Goal: Task Accomplishment & Management: Manage account settings

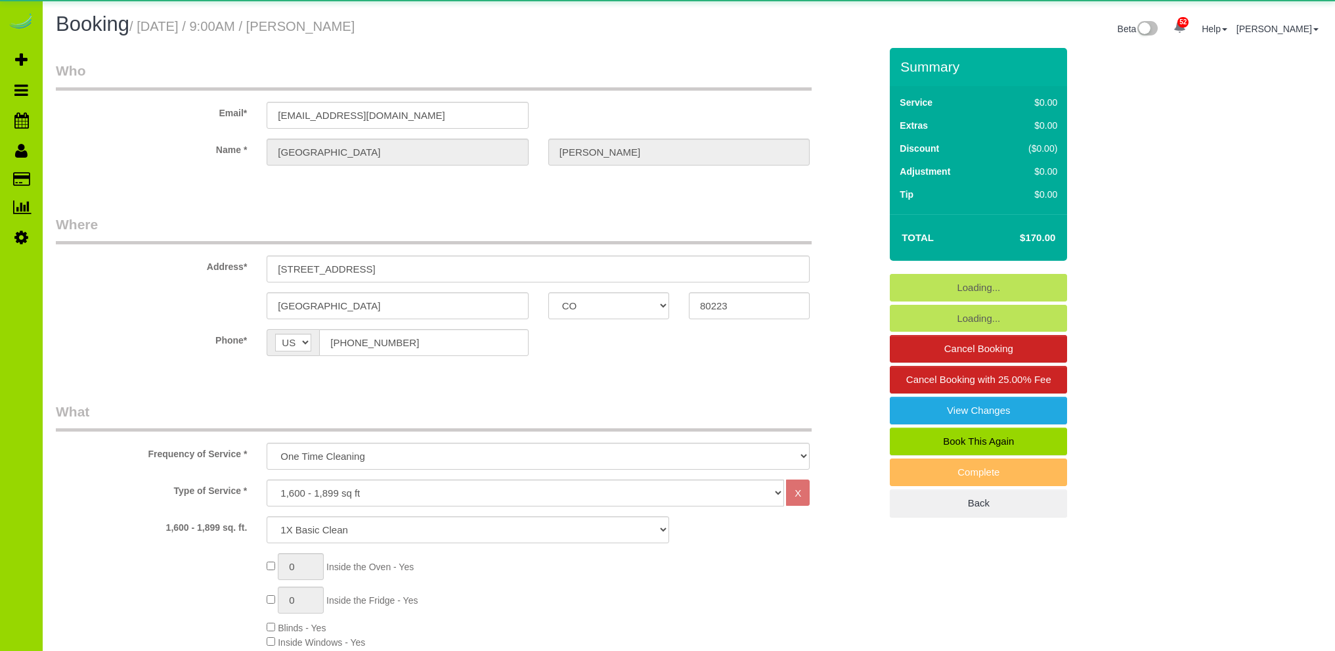
select select "CO"
select select "4"
select select "spot1"
select select "number:4"
select select "number:16"
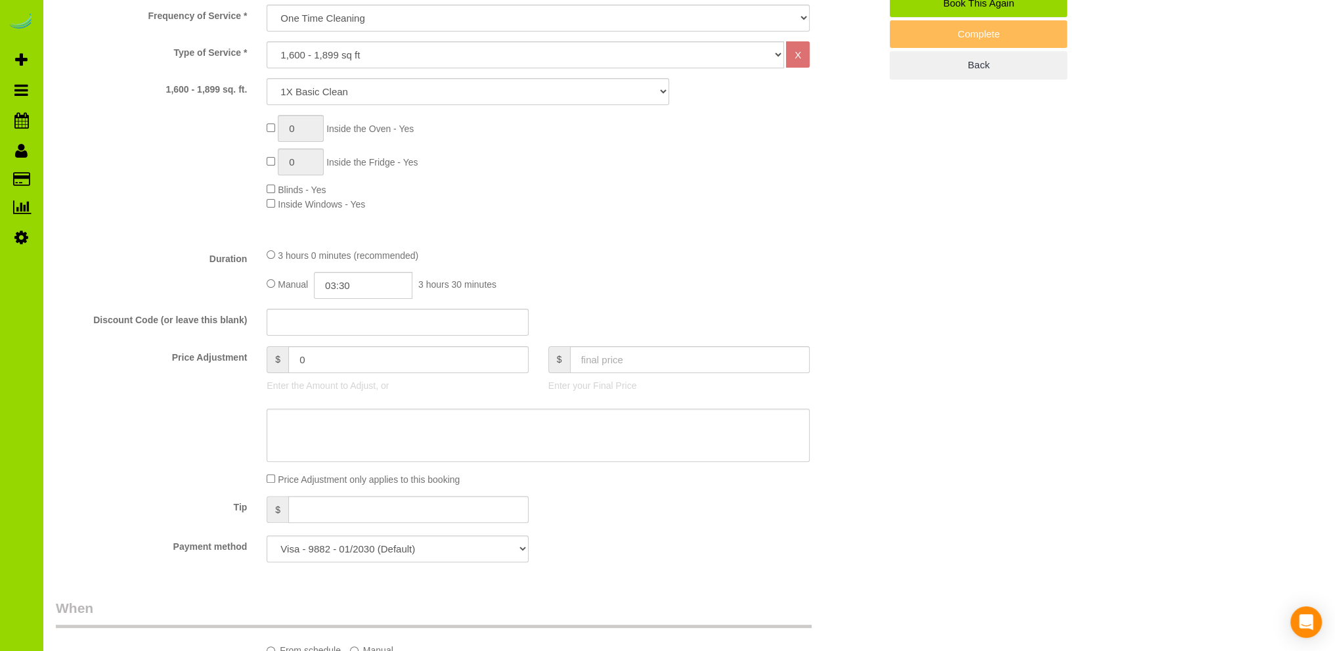
scroll to position [525, 0]
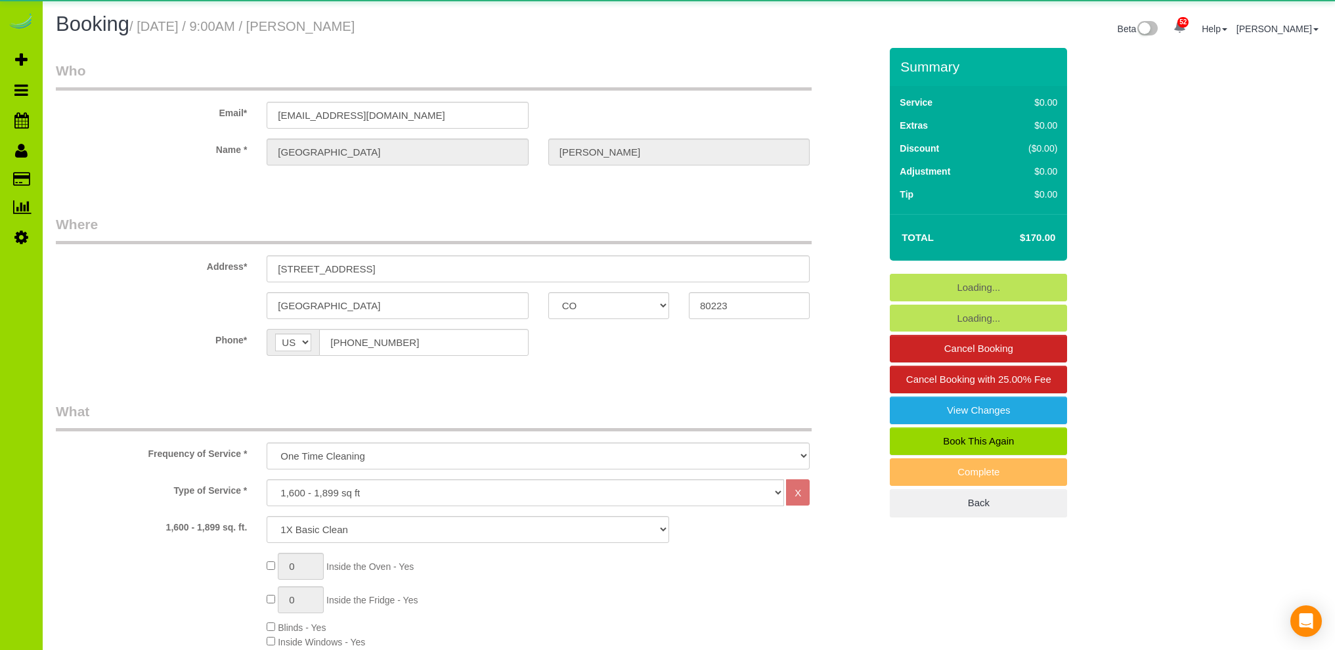
select select "CO"
select select "4"
select select "spot1"
select select "number:4"
select select "number:16"
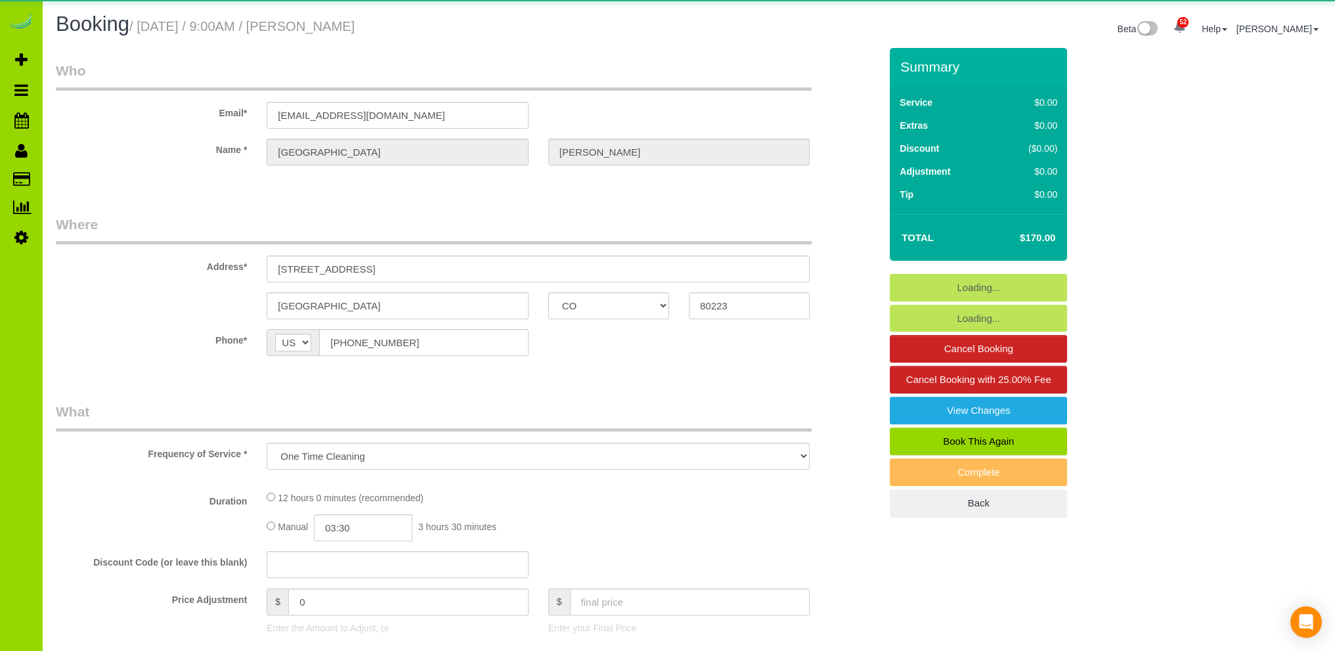
select select "CO"
select select "number:4"
select select "number:16"
select select "object:1221"
select select "spot1"
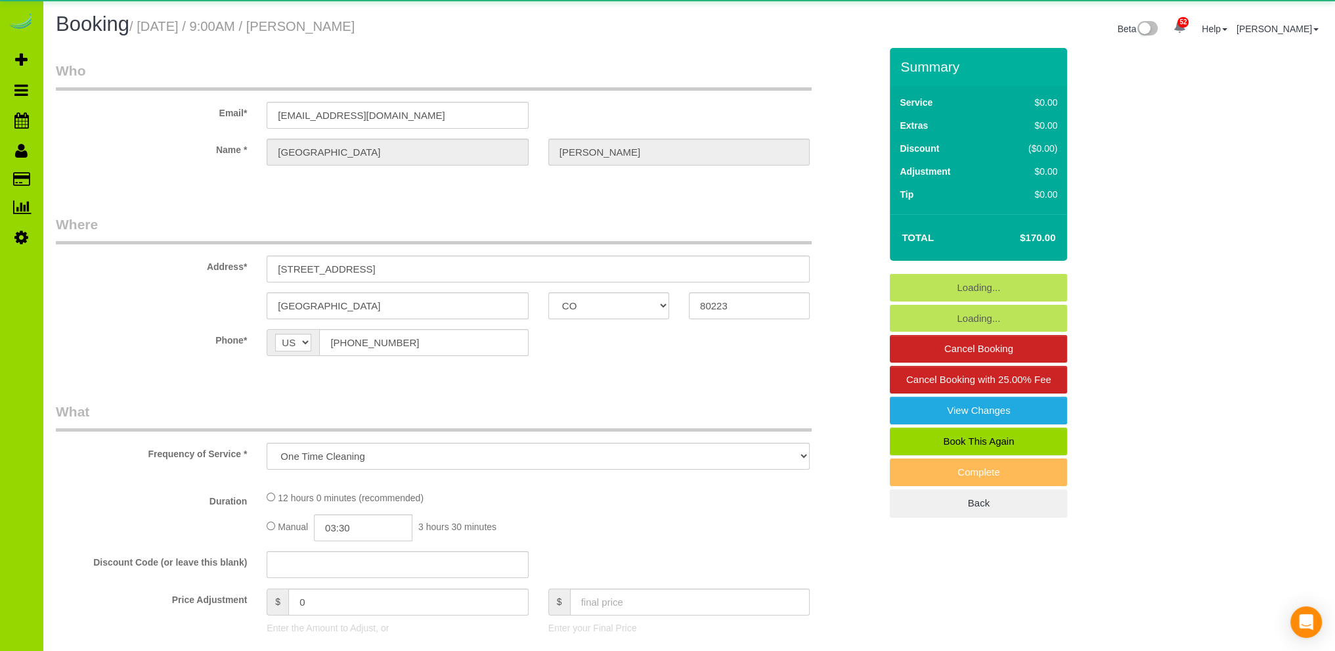
select select "4"
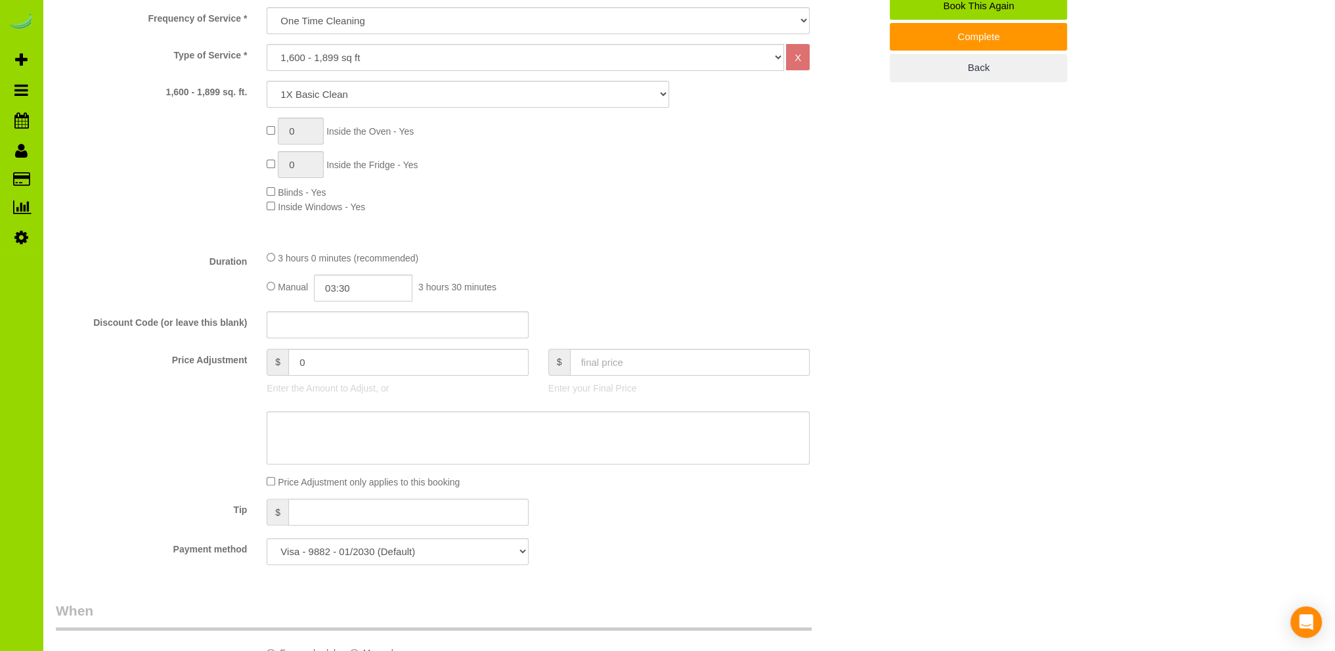
scroll to position [394, 0]
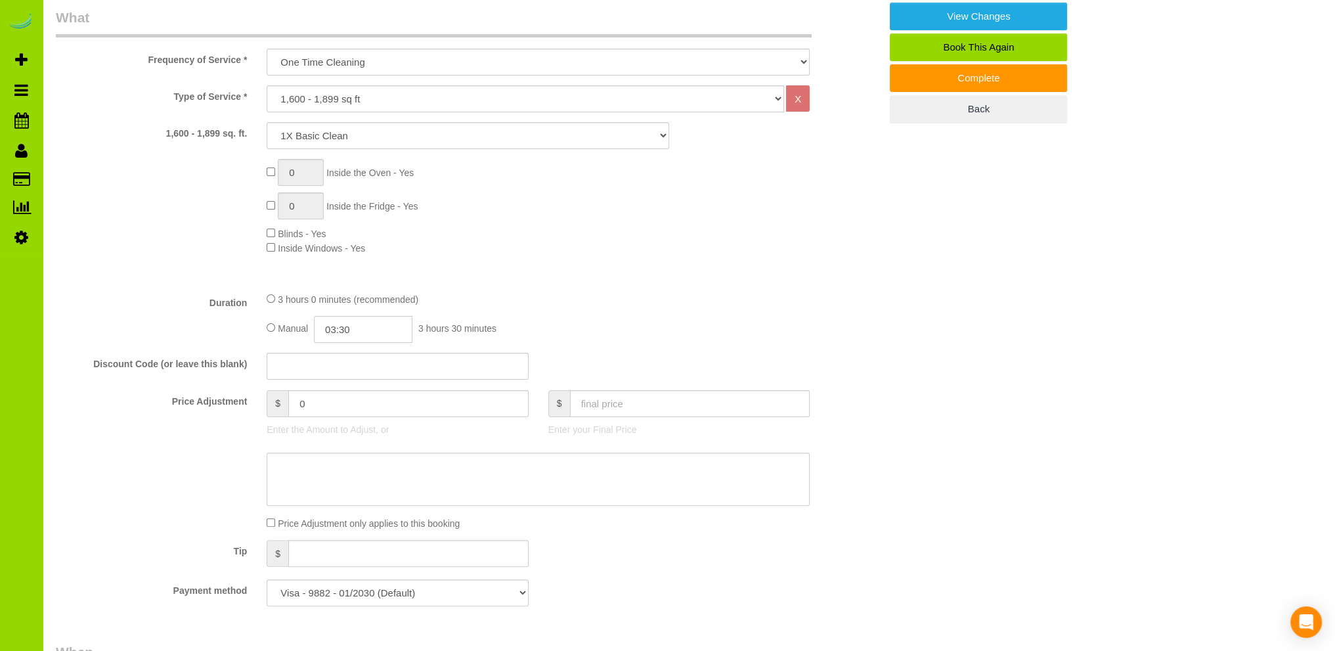
click at [360, 329] on input "03:30" at bounding box center [363, 329] width 98 height 27
type input "01:30"
click at [349, 350] on li "01:30" at bounding box center [349, 353] width 58 height 17
select select "spot6"
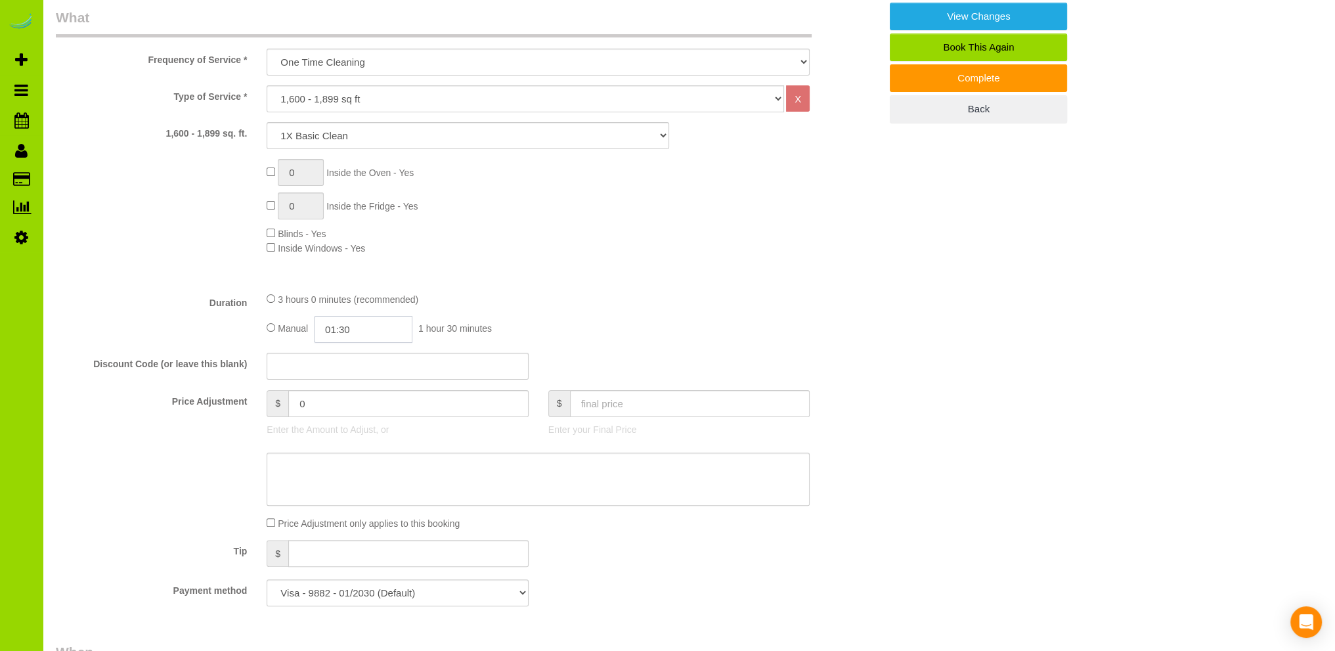
click at [365, 328] on input "01:30" at bounding box center [363, 329] width 98 height 27
type input "01:"
select select "spot11"
type input "01:4"
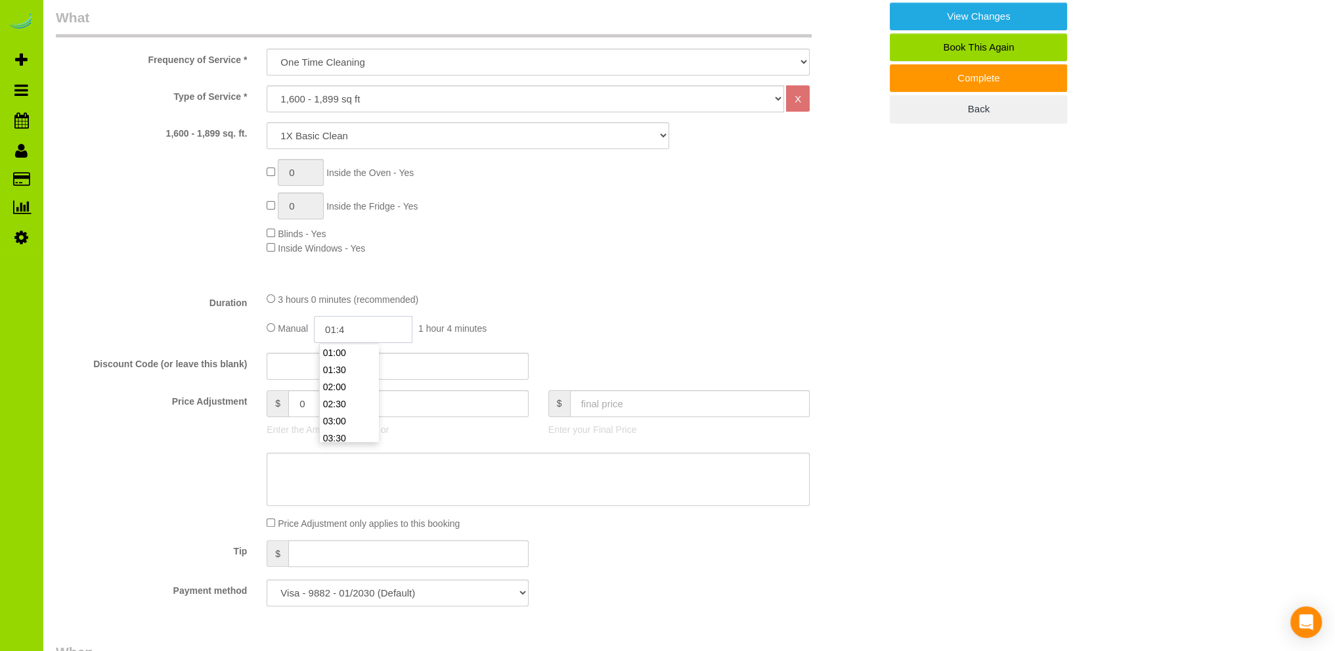
select select "spot16"
select select "spot21"
type input "01:45"
select select "spot26"
type input "01:45"
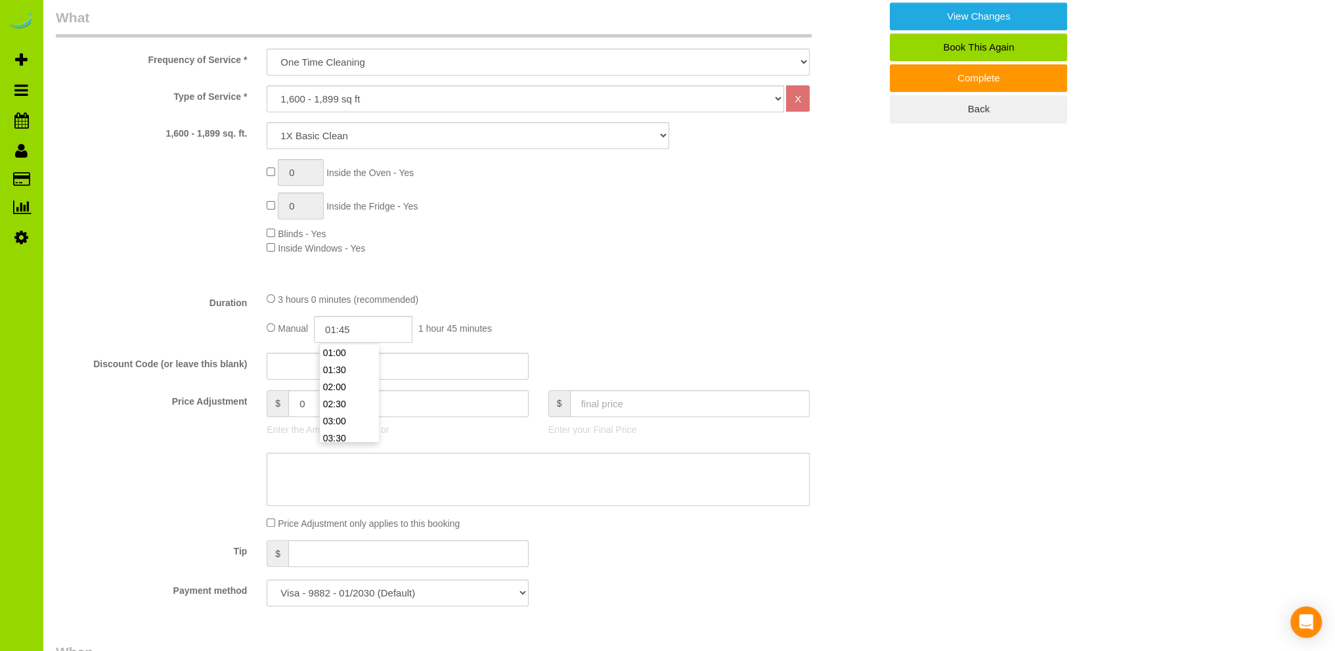
click at [721, 293] on div "3 hours 0 minutes (recommended)" at bounding box center [538, 298] width 543 height 14
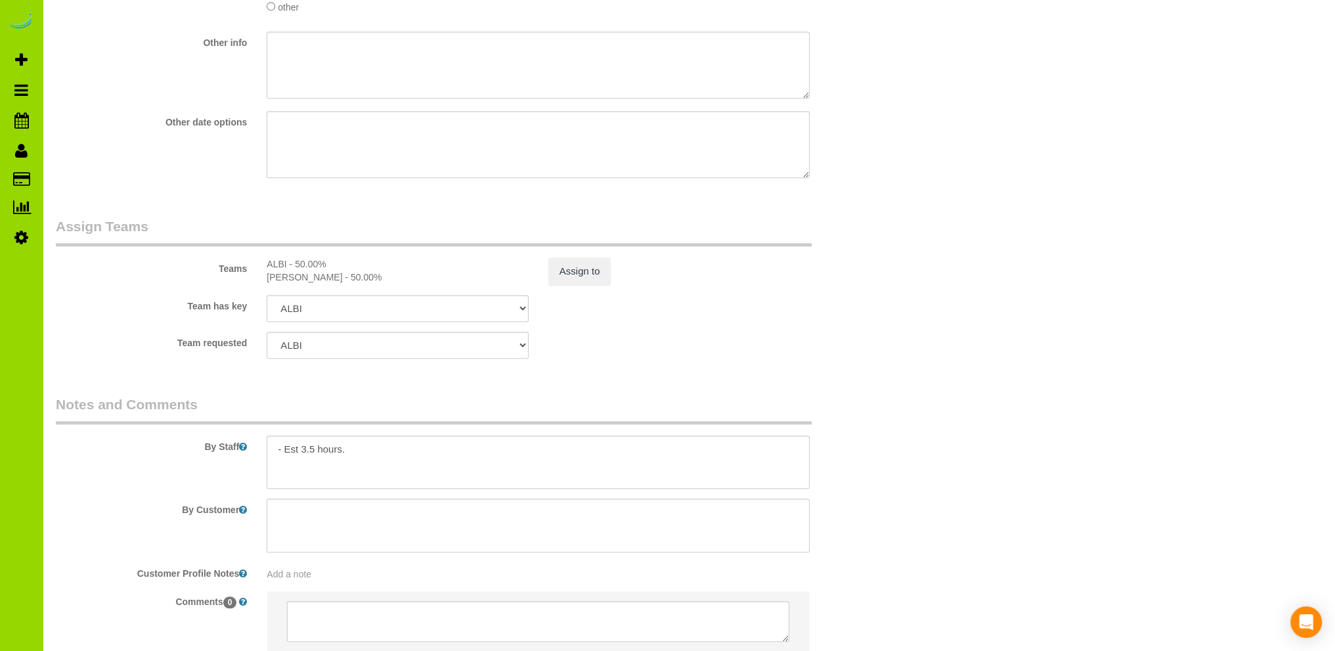
scroll to position [1752, 0]
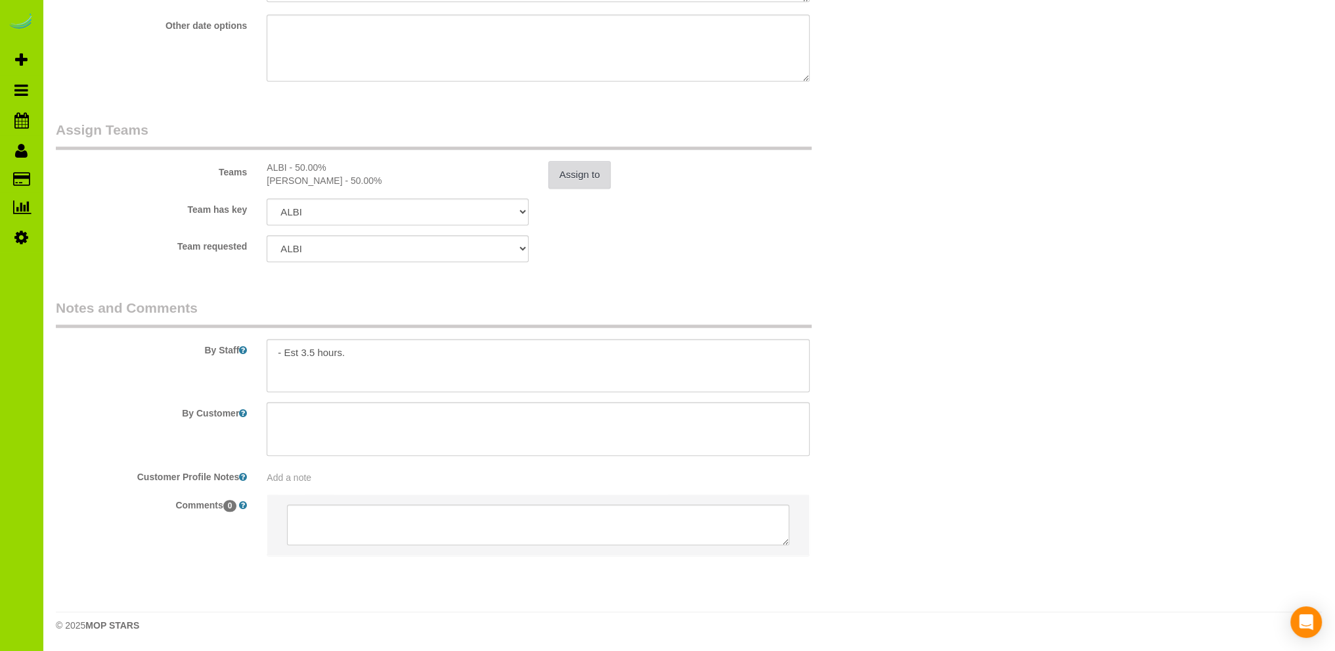
click at [580, 176] on button "Assign to" at bounding box center [579, 175] width 63 height 28
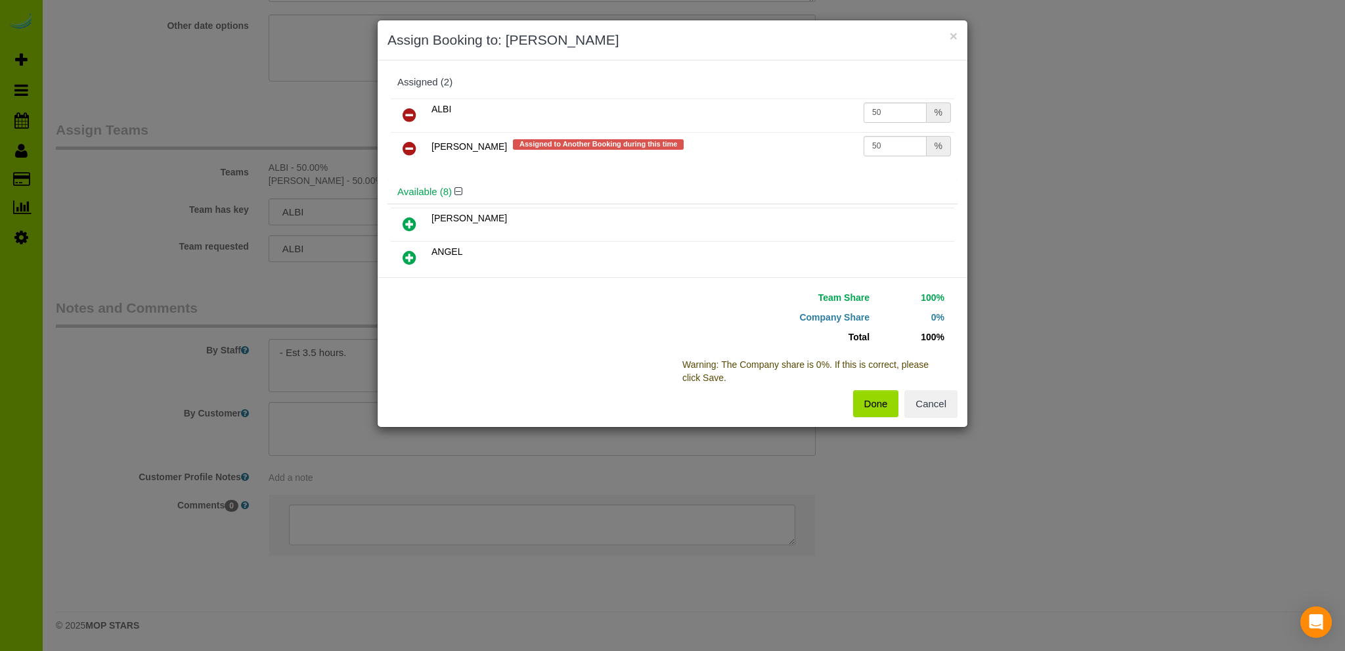
click at [408, 112] on icon at bounding box center [409, 115] width 14 height 16
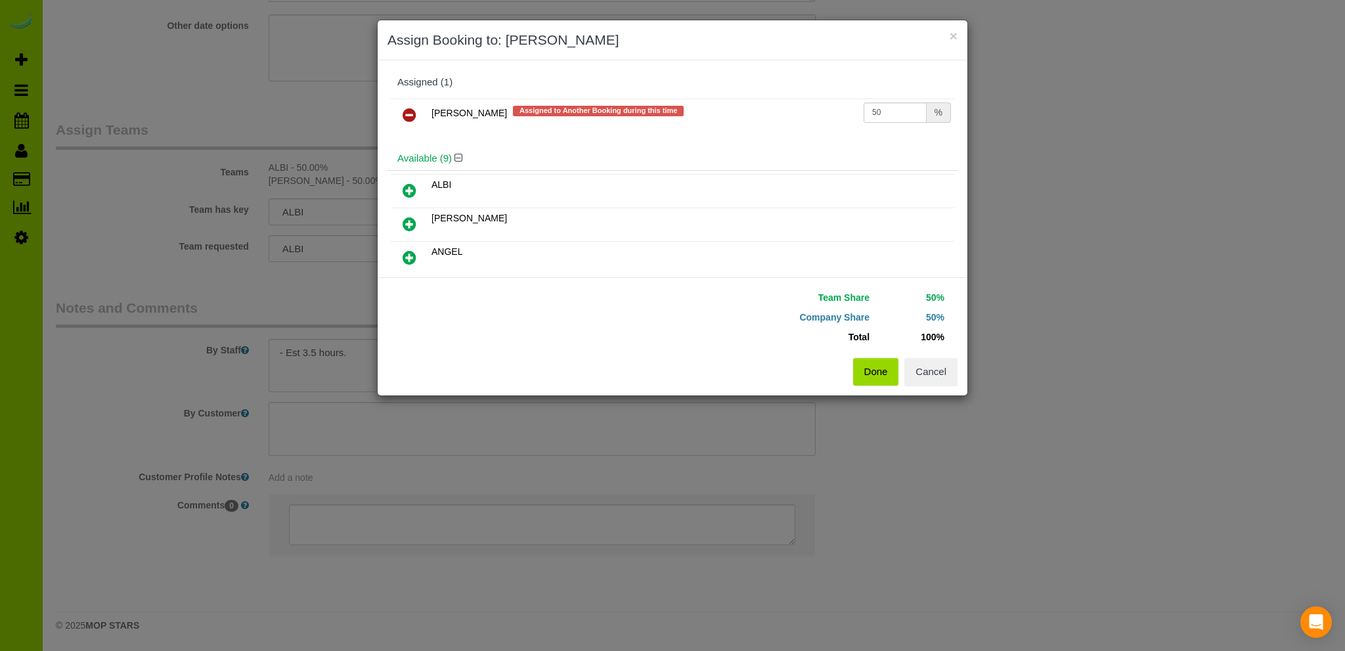
click at [869, 373] on button "Done" at bounding box center [876, 372] width 46 height 28
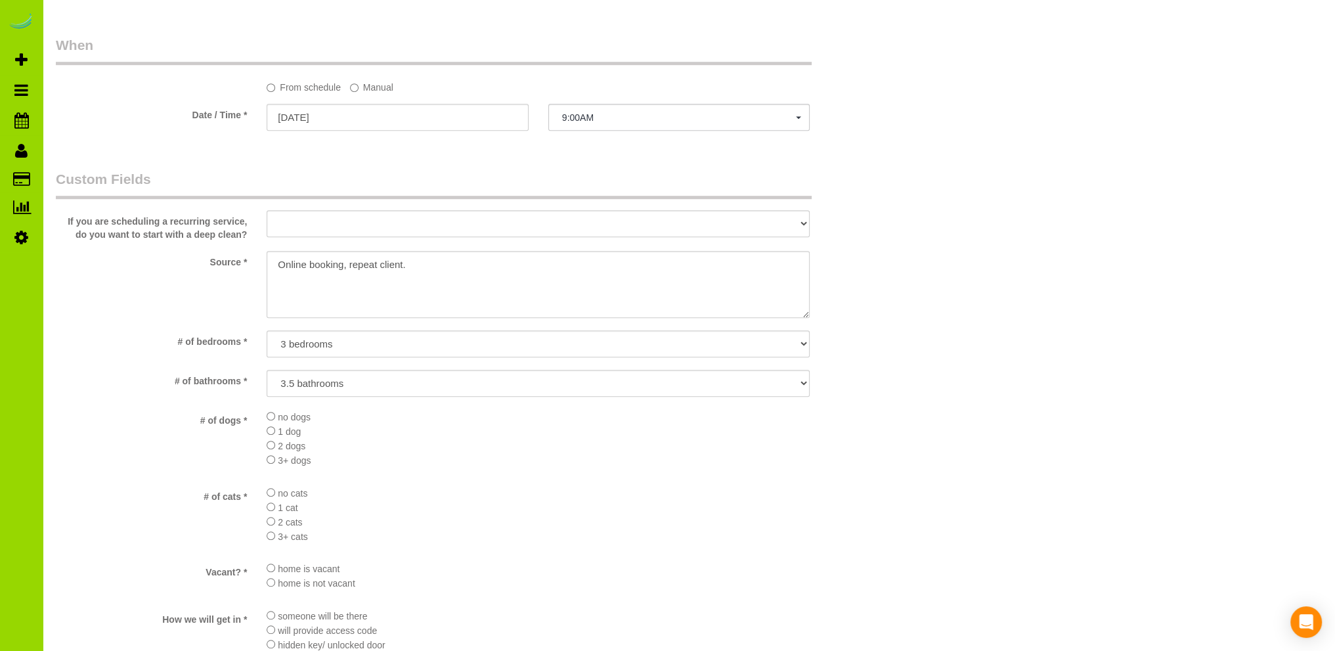
scroll to position [964, 0]
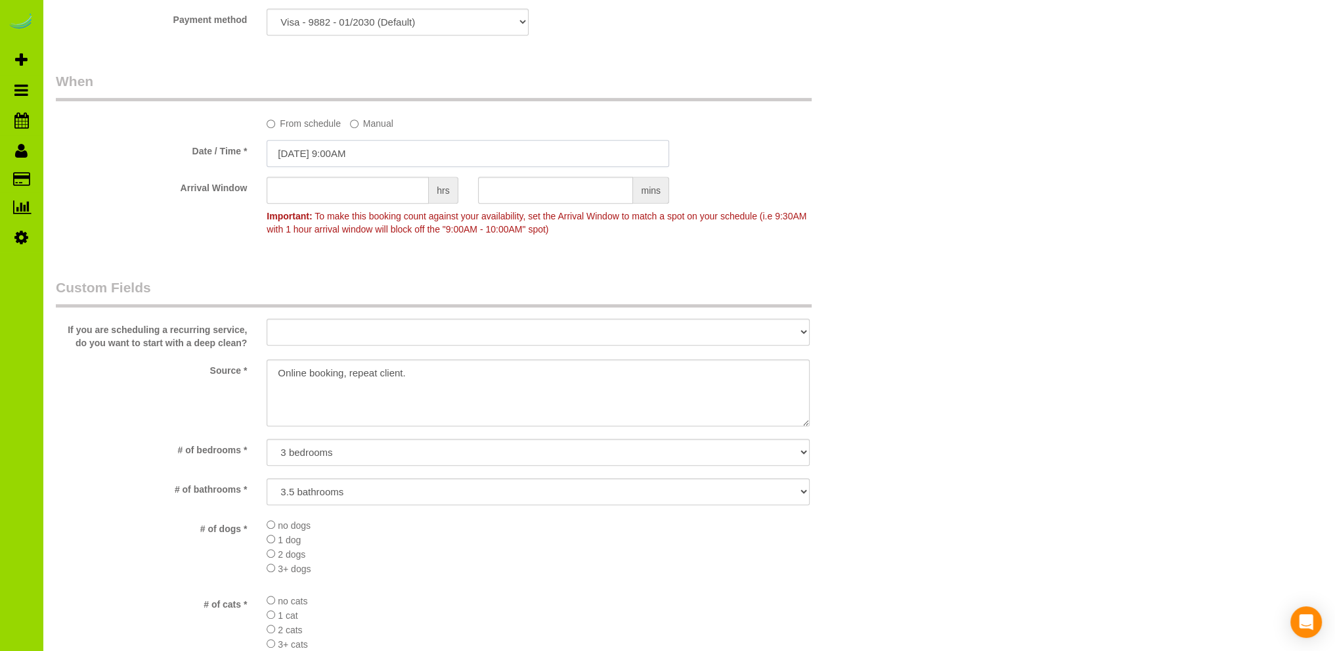
click at [337, 152] on input "[DATE] 9:00AM" at bounding box center [468, 153] width 402 height 27
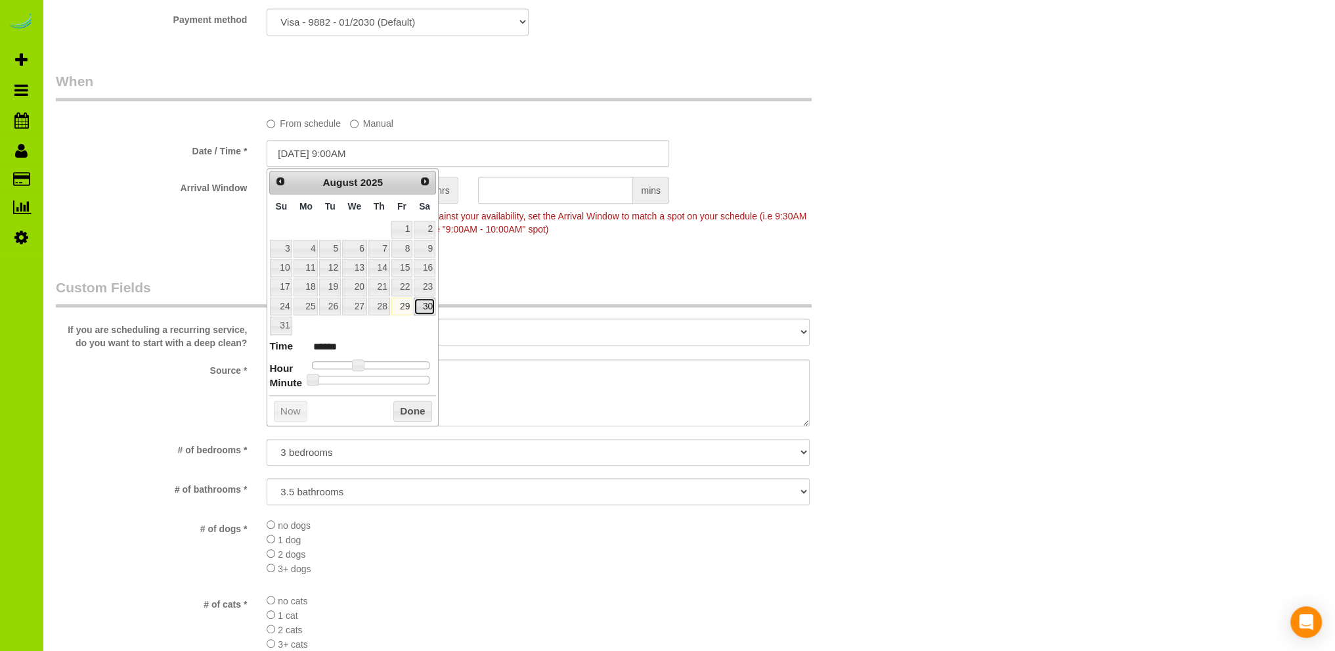
click at [427, 304] on link "30" at bounding box center [425, 306] width 22 height 18
type input "[DATE] 9:00AM"
click at [413, 410] on button "Done" at bounding box center [412, 410] width 39 height 21
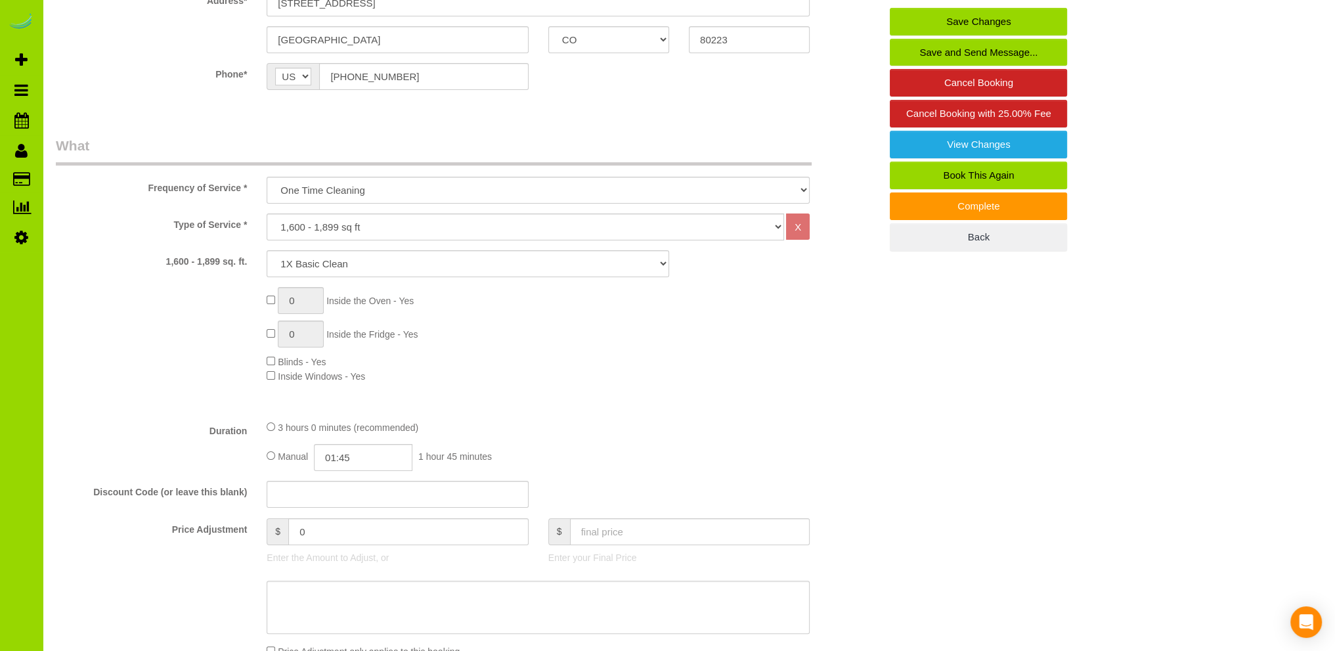
scroll to position [0, 0]
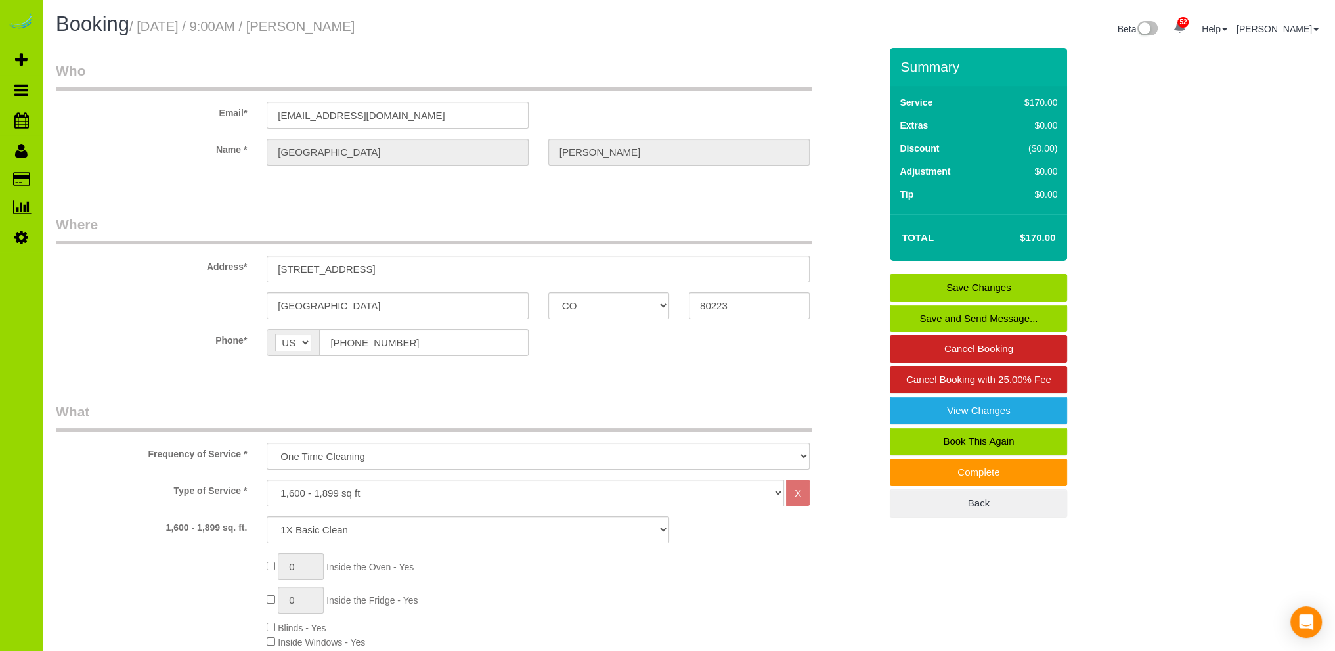
click at [930, 282] on link "Save Changes" at bounding box center [978, 288] width 177 height 28
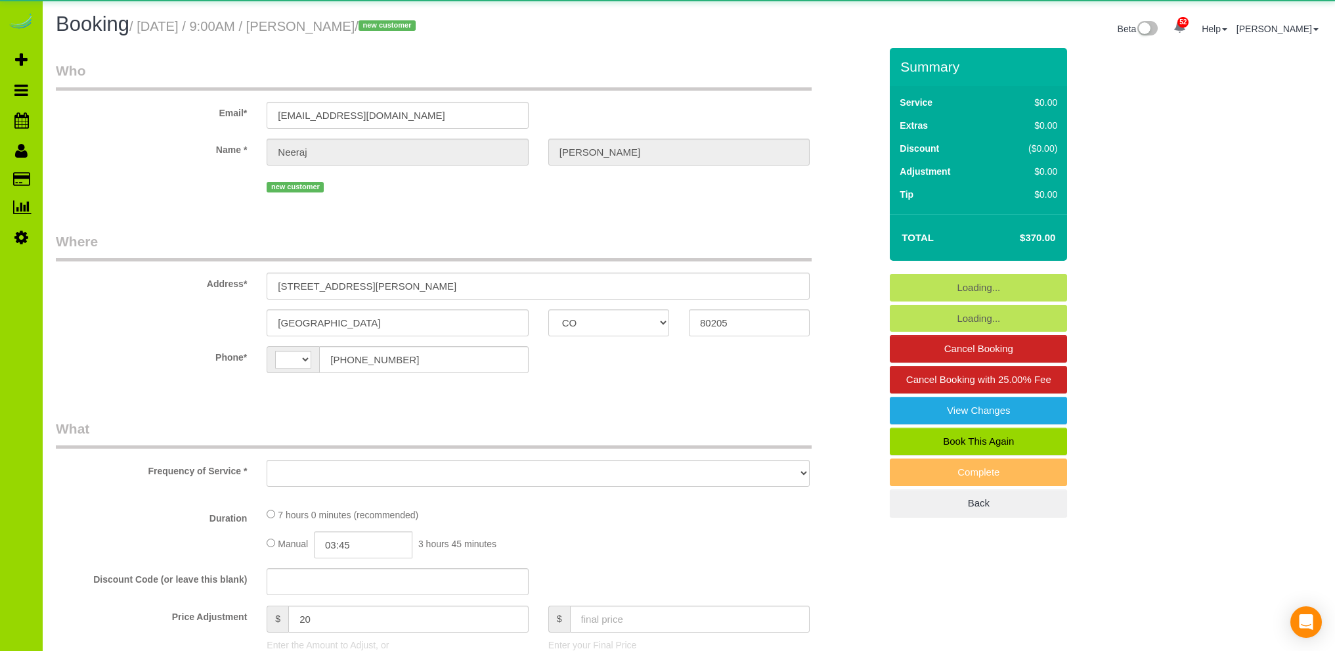
select select "CO"
select select "string:US"
select select "object:1256"
select select "string:fspay-38df3ab3-34fa-42b7-8dc3-02878224797b"
select select "spot1"
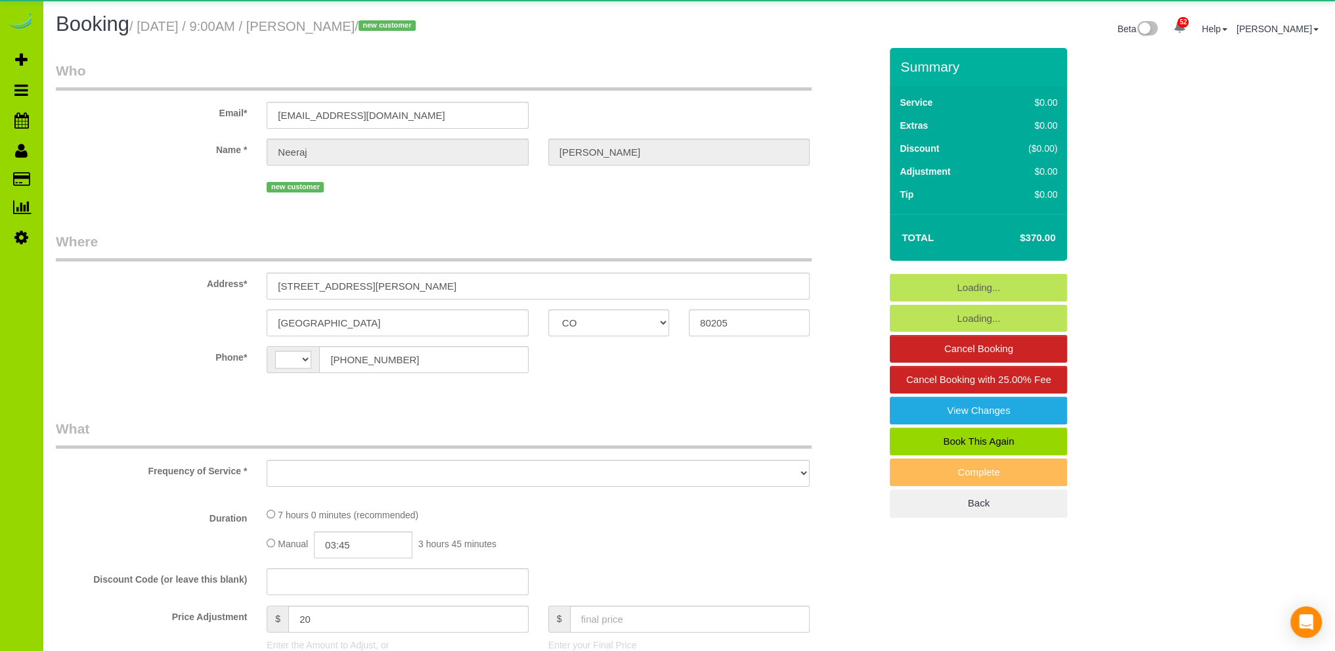
select select "number:6"
select select "number:15"
